Goal: Task Accomplishment & Management: Manage account settings

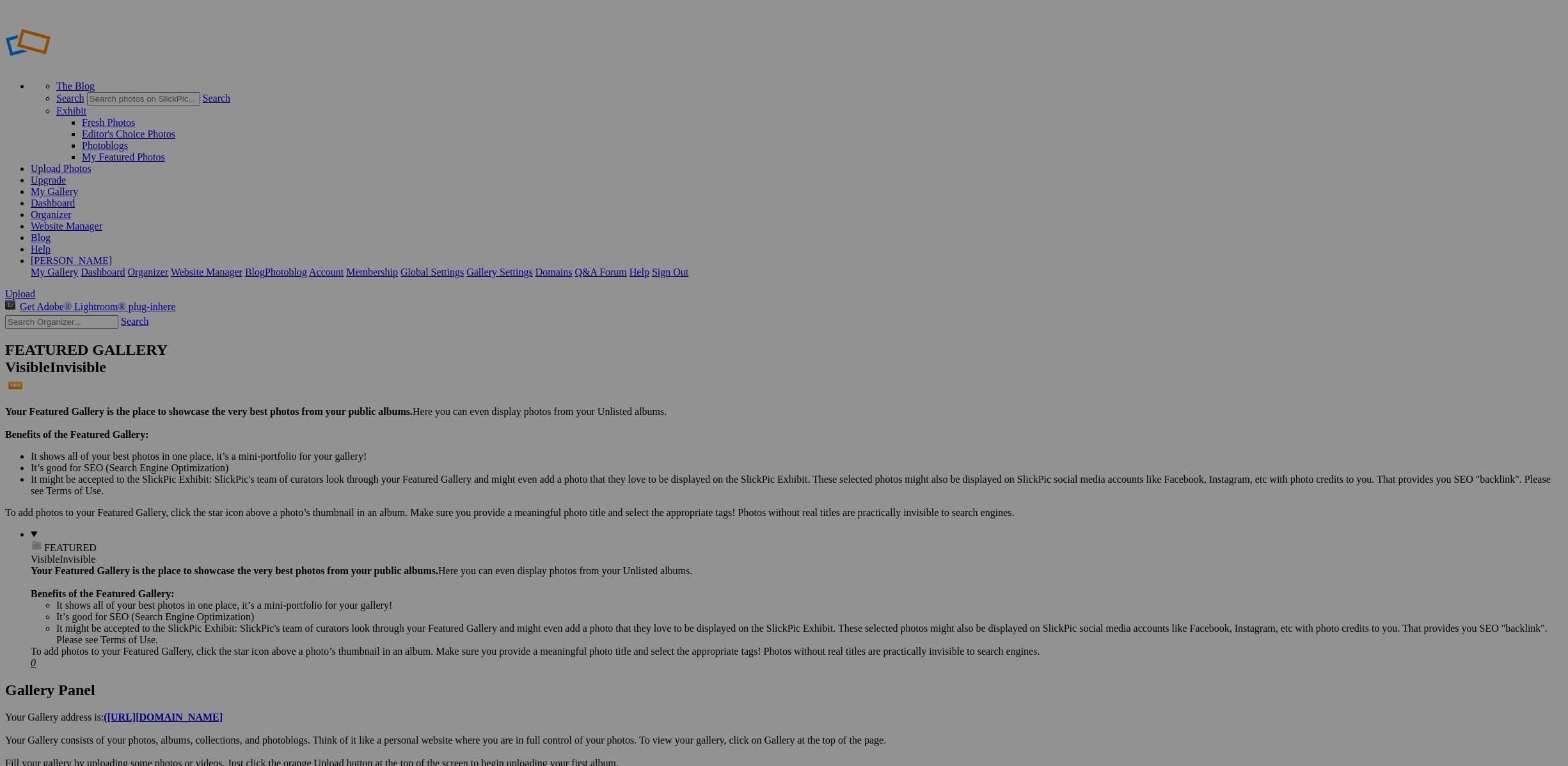
type input "Perthish images"
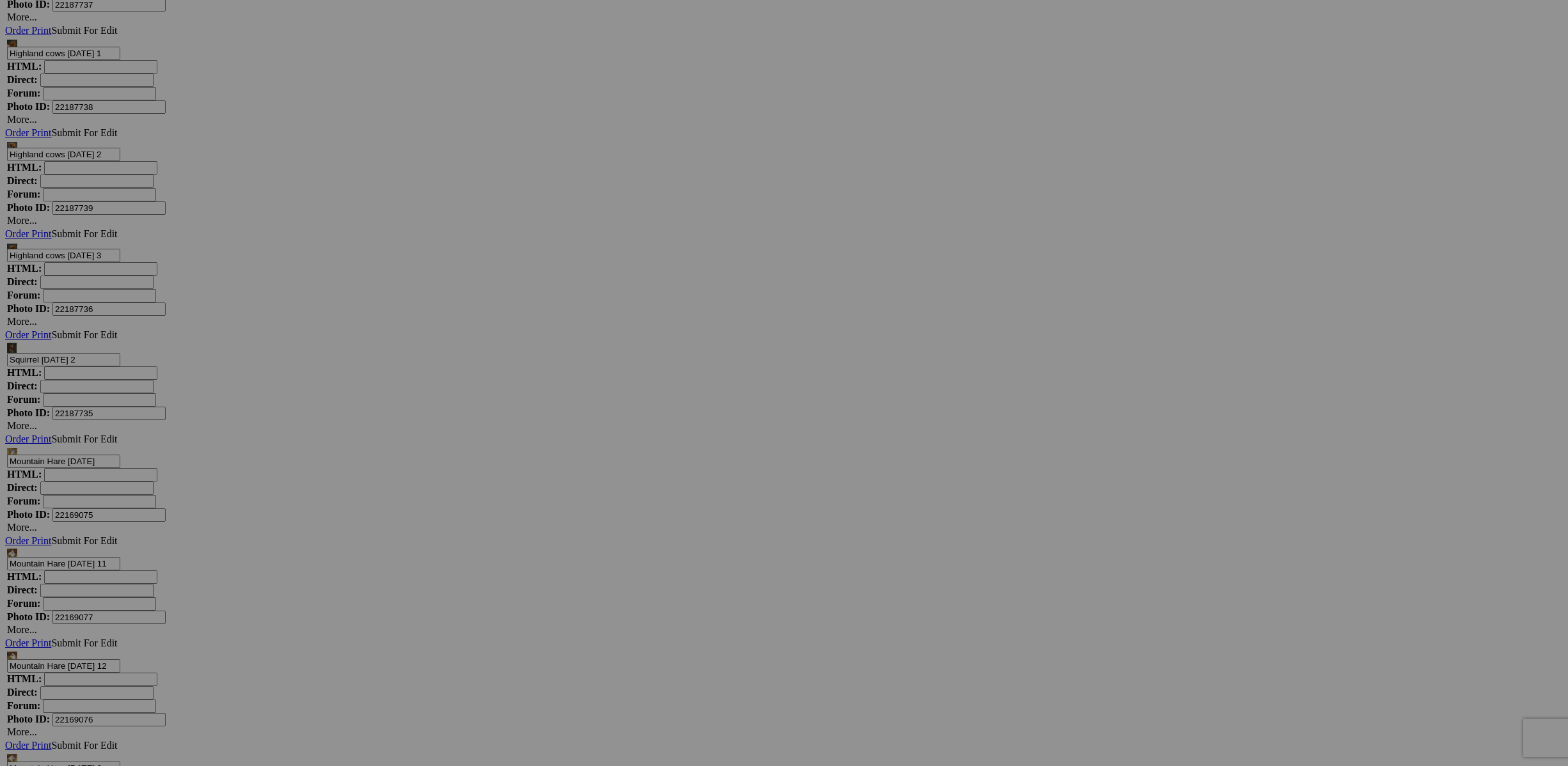
scroll to position [7937, 0]
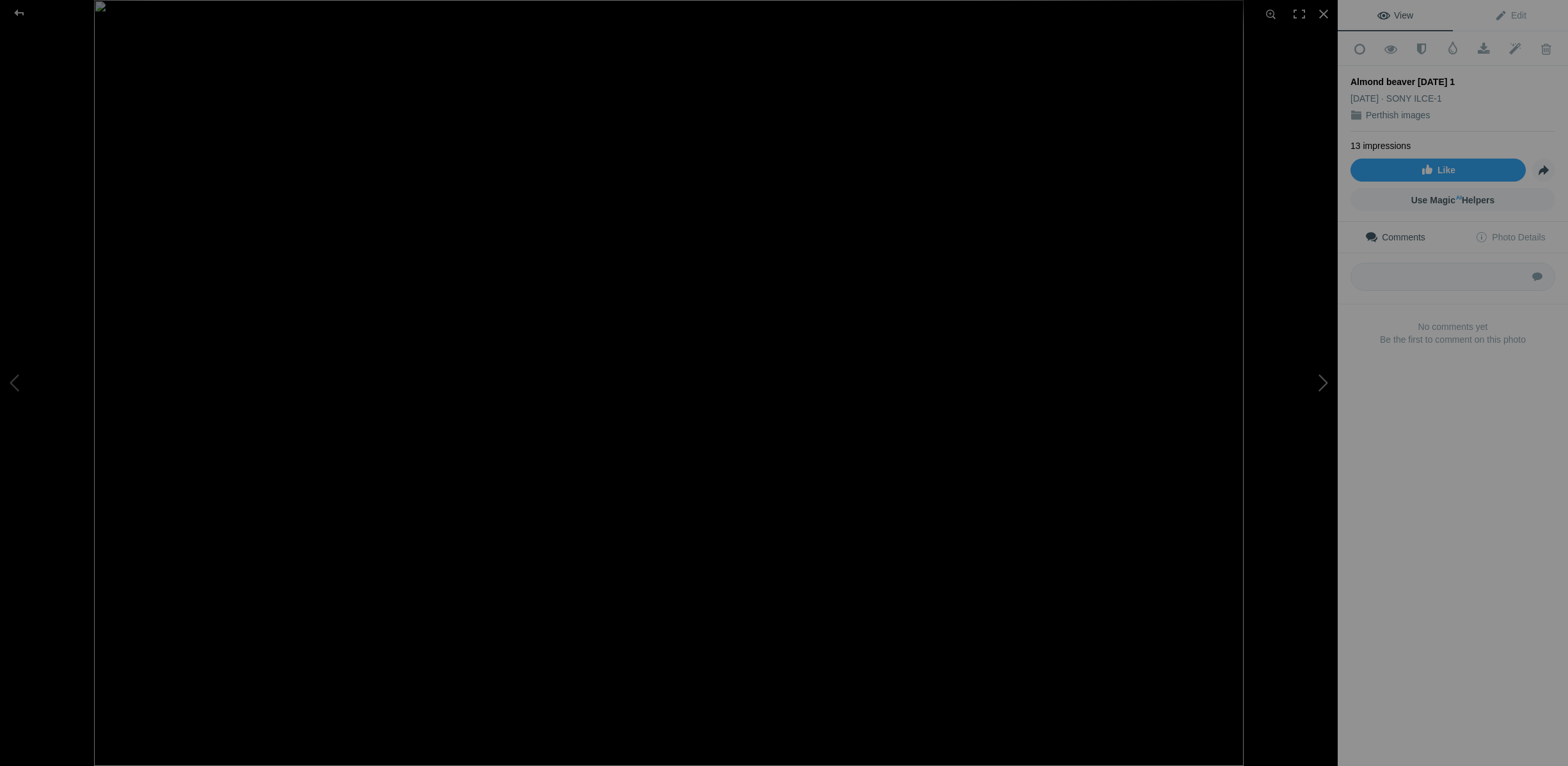
click at [1324, 385] on button at bounding box center [1290, 383] width 96 height 275
click at [1545, 49] on span at bounding box center [1546, 49] width 32 height 13
click at [1324, 387] on button at bounding box center [1290, 383] width 96 height 275
click at [1545, 49] on span at bounding box center [1546, 49] width 32 height 13
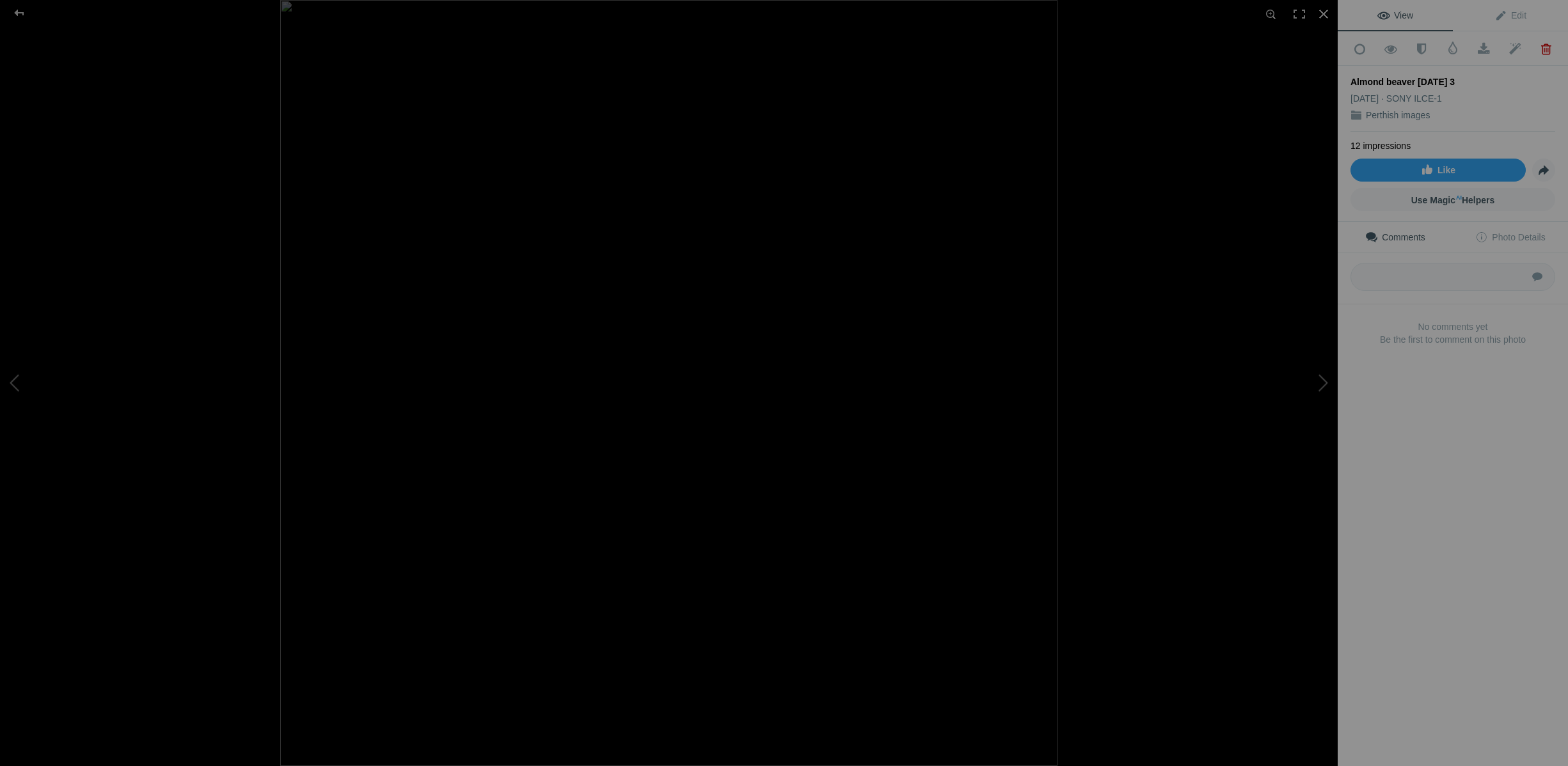
click at [1545, 49] on span at bounding box center [1546, 49] width 32 height 13
click at [1323, 383] on button at bounding box center [1290, 383] width 96 height 275
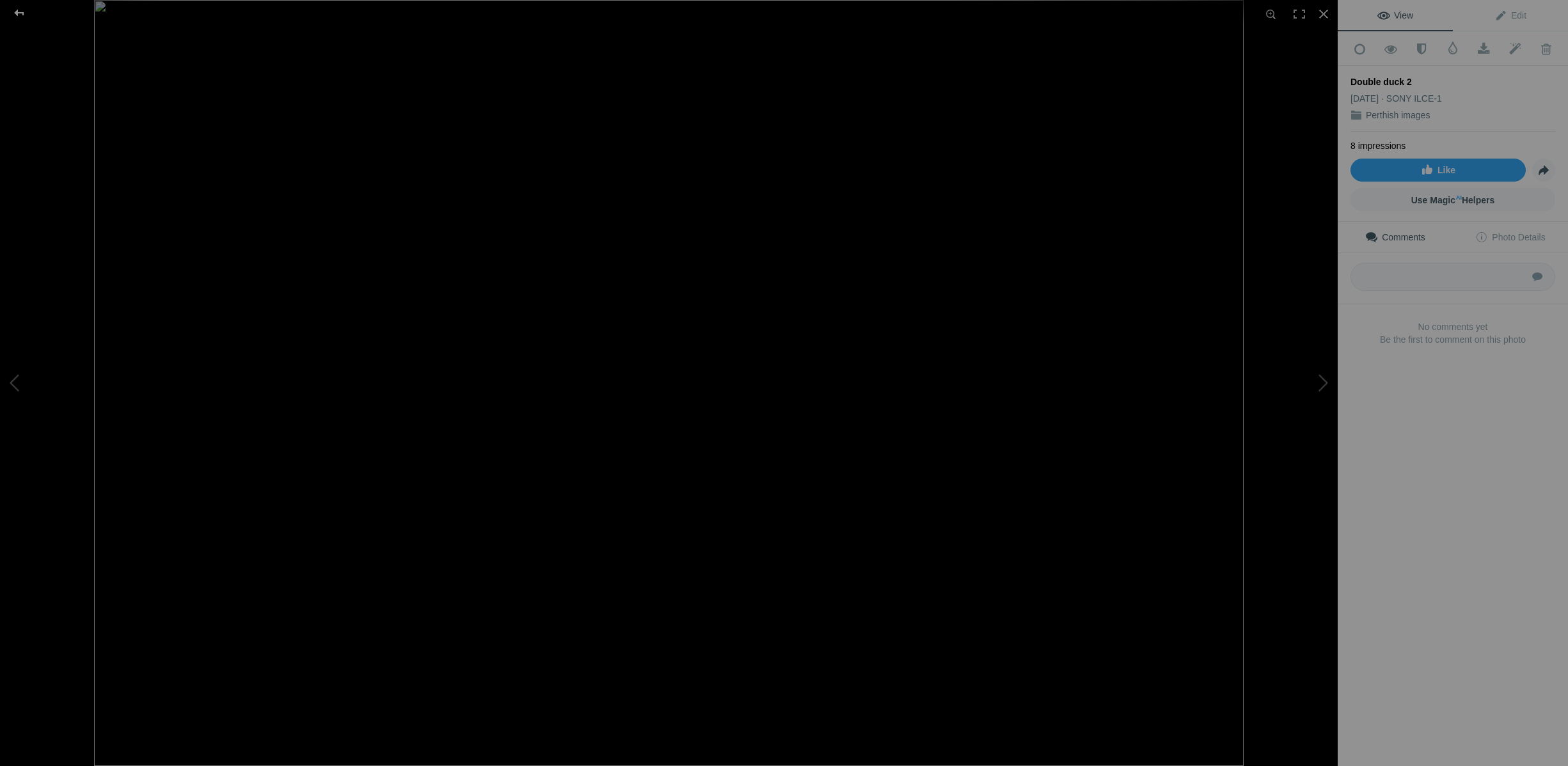
click at [19, 14] on div at bounding box center [19, 13] width 46 height 25
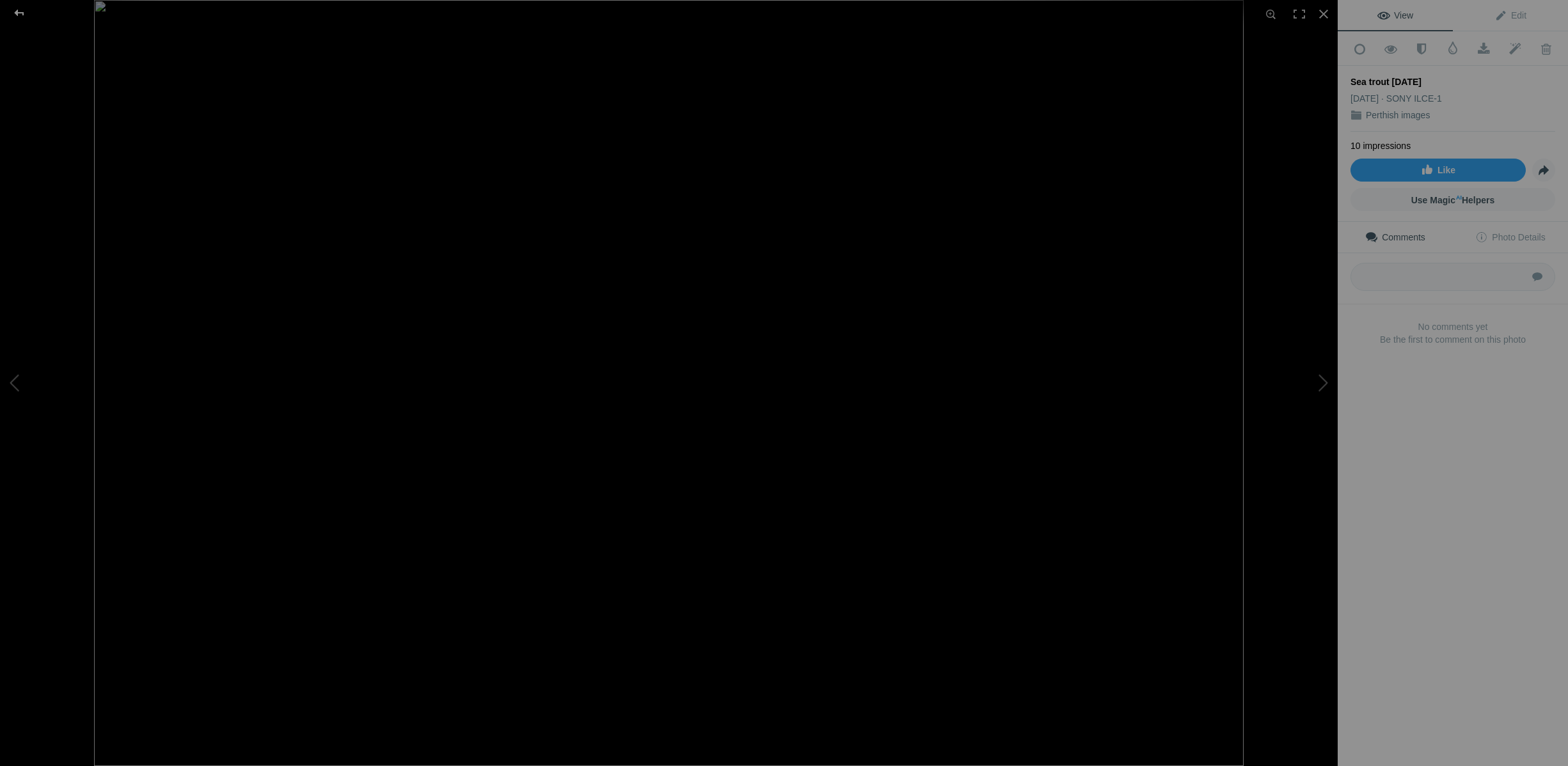
click at [20, 12] on div at bounding box center [19, 13] width 46 height 25
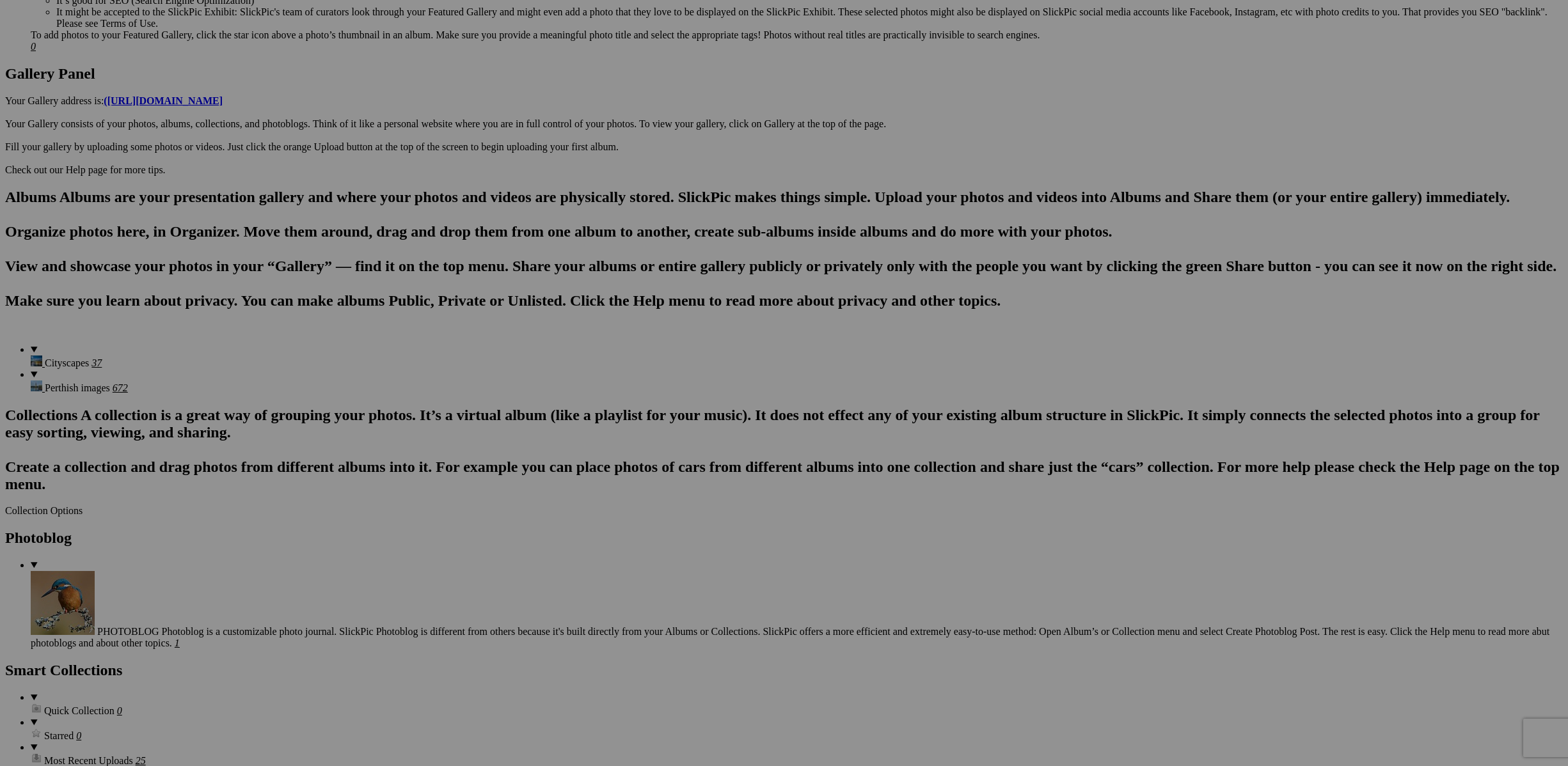
scroll to position [0, 0]
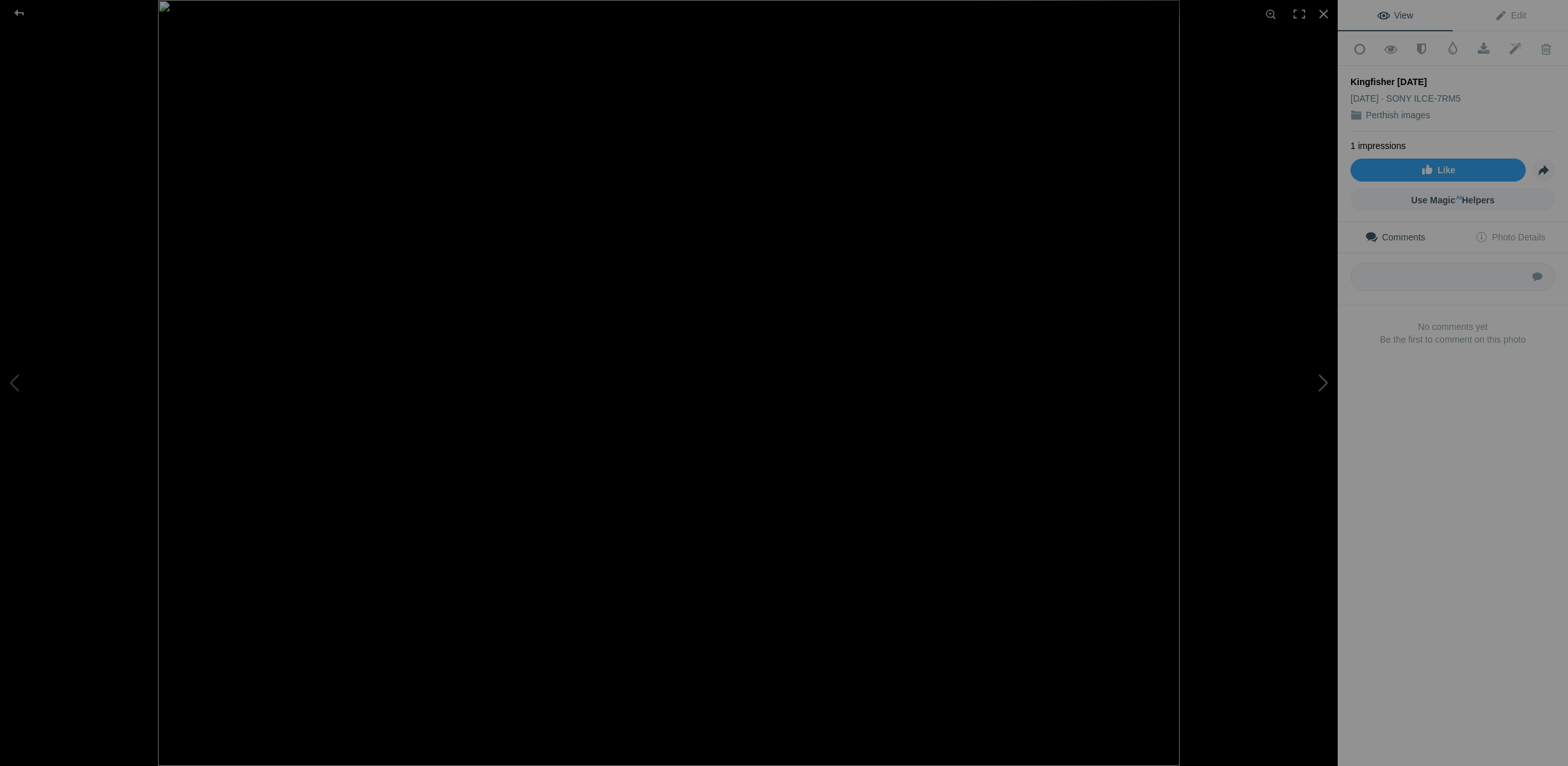
click at [1325, 382] on button at bounding box center [1290, 383] width 96 height 275
click at [1325, 383] on button at bounding box center [1290, 383] width 96 height 275
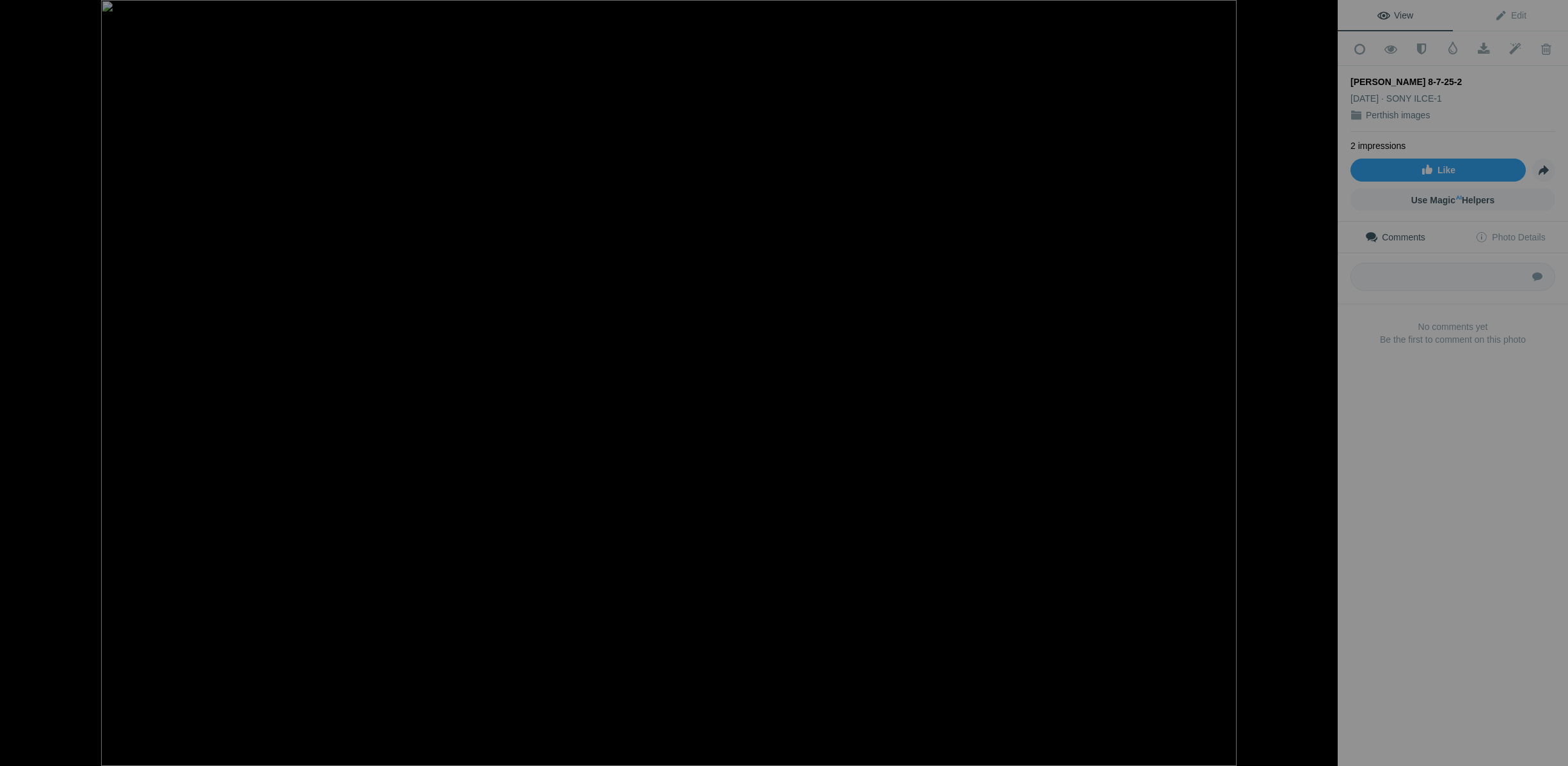
click at [1325, 383] on button at bounding box center [1290, 383] width 96 height 275
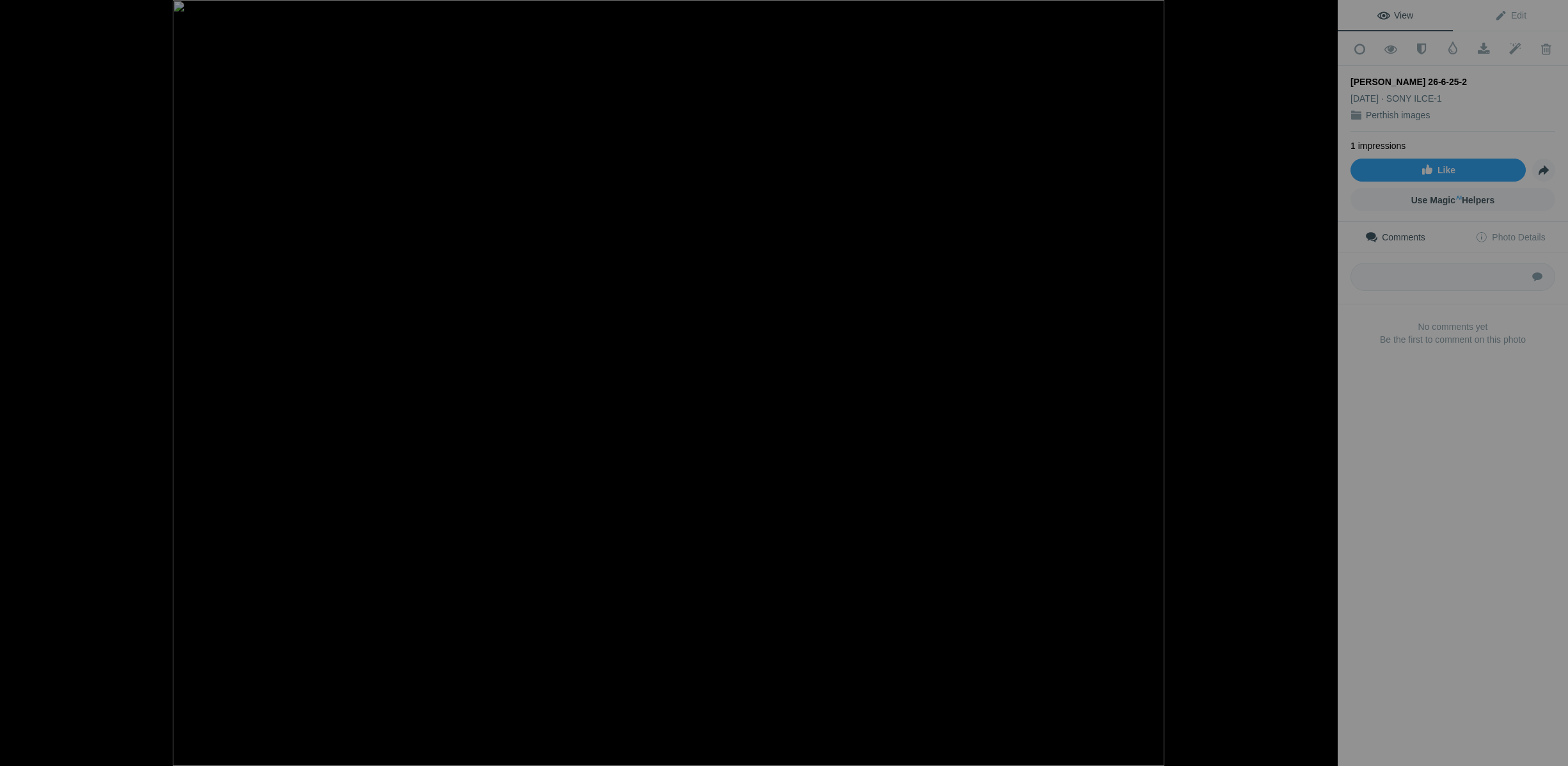
click at [1325, 383] on button at bounding box center [1290, 383] width 96 height 275
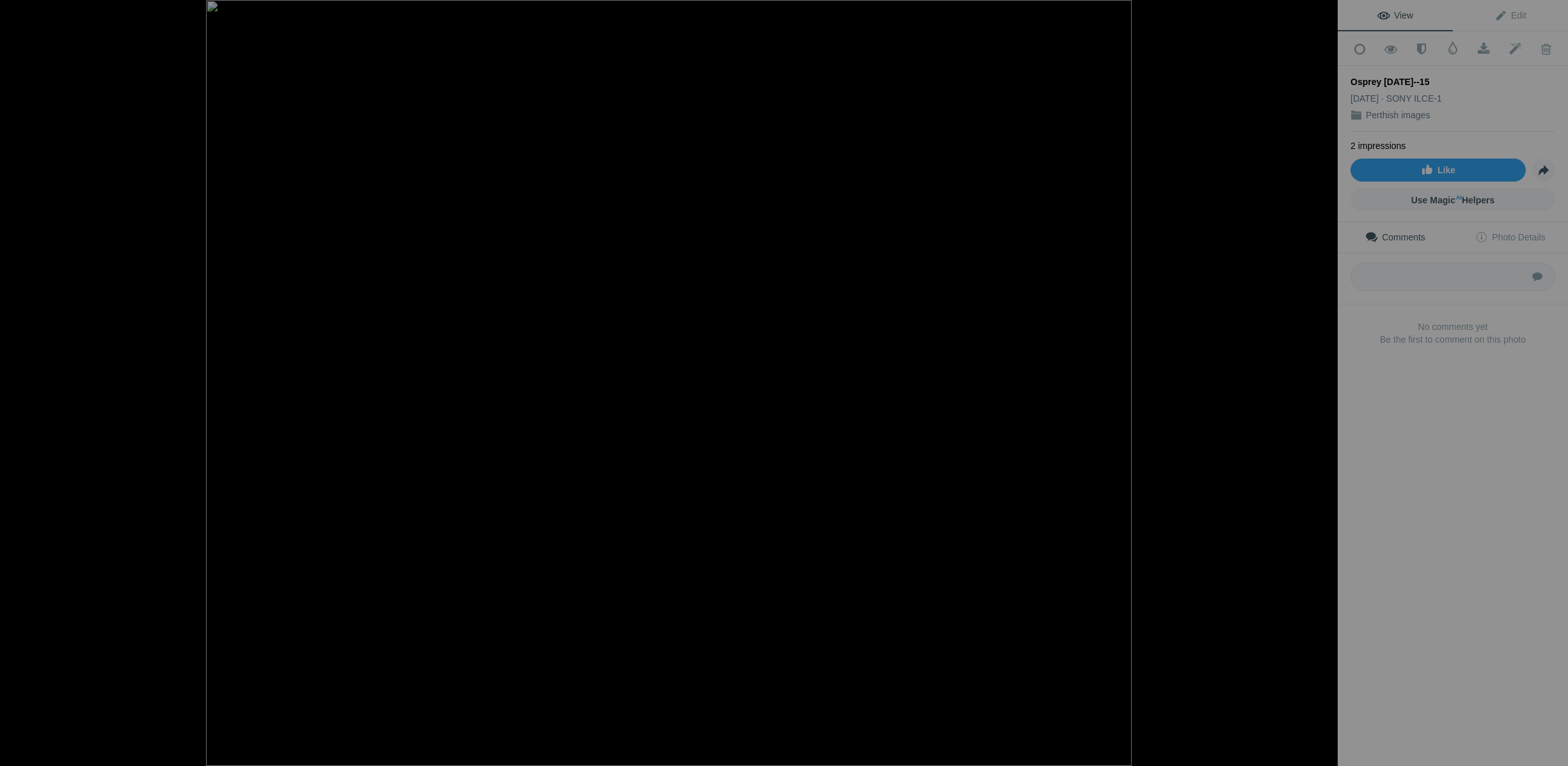
click at [1325, 383] on button at bounding box center [1290, 383] width 96 height 275
